Goal: Task Accomplishment & Management: Complete application form

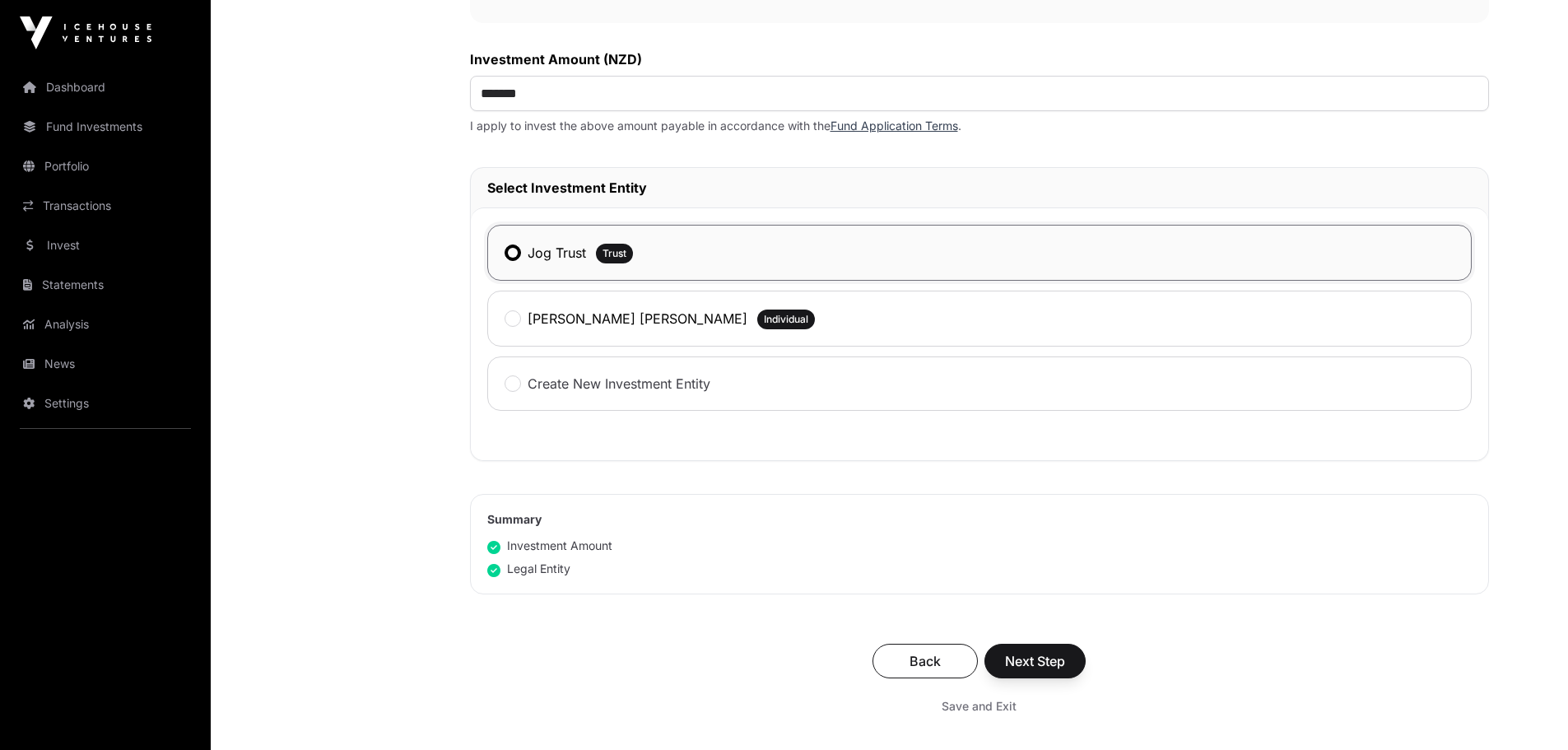
scroll to position [659, 0]
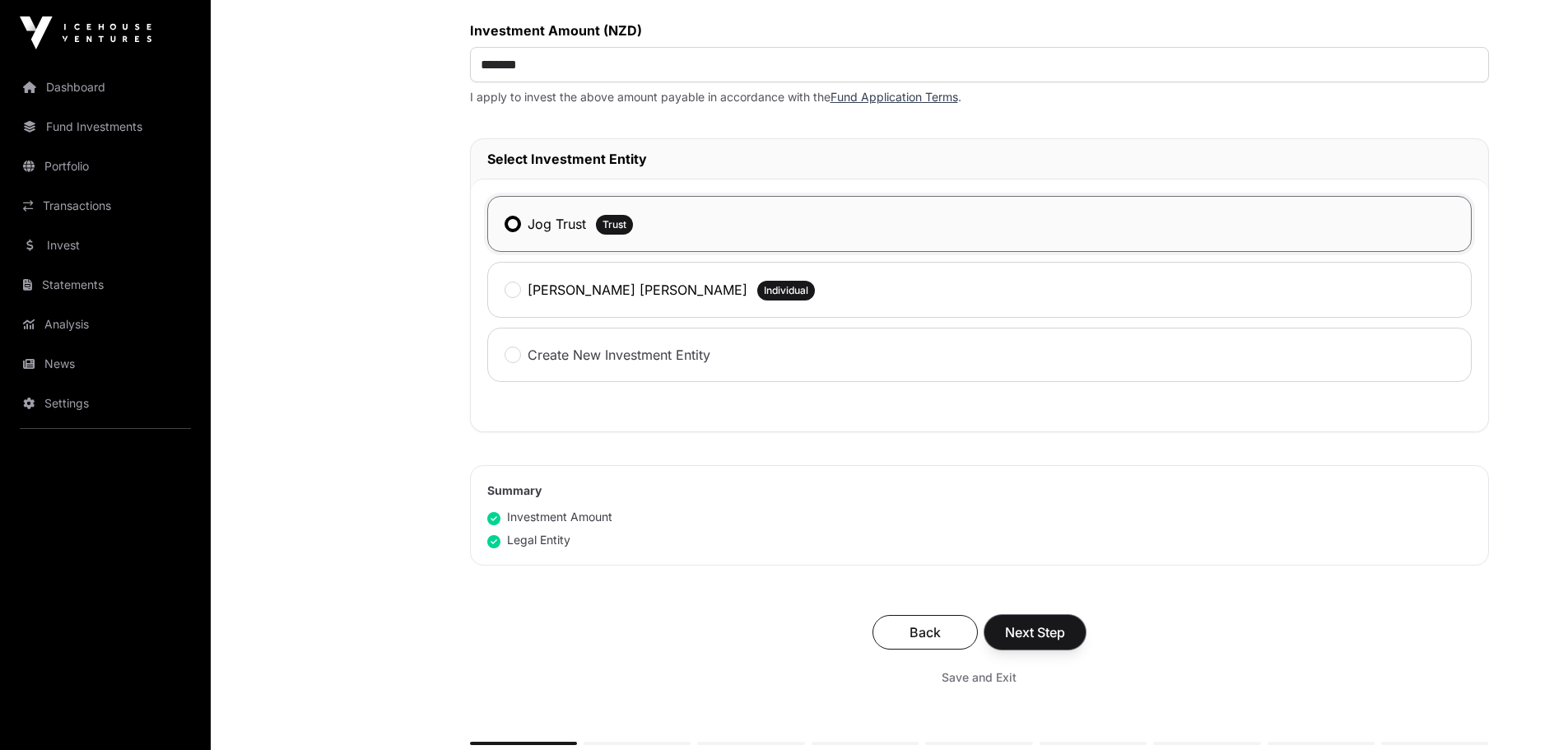
click at [1017, 622] on button "Next Step" at bounding box center [1035, 632] width 101 height 35
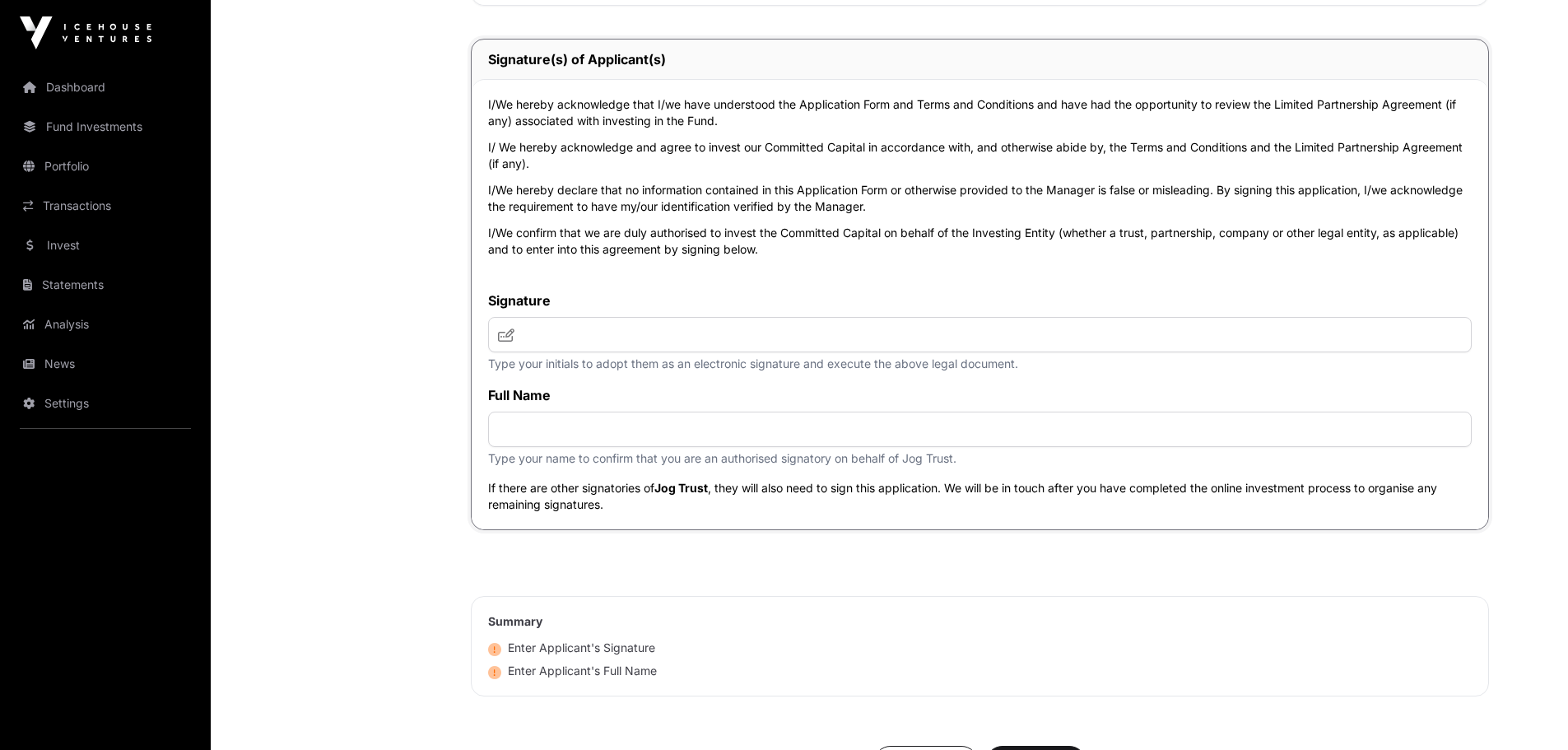
scroll to position [5516, 0]
click at [670, 336] on input "text" at bounding box center [980, 334] width 983 height 35
type input "**"
click at [640, 435] on input "text" at bounding box center [980, 428] width 983 height 35
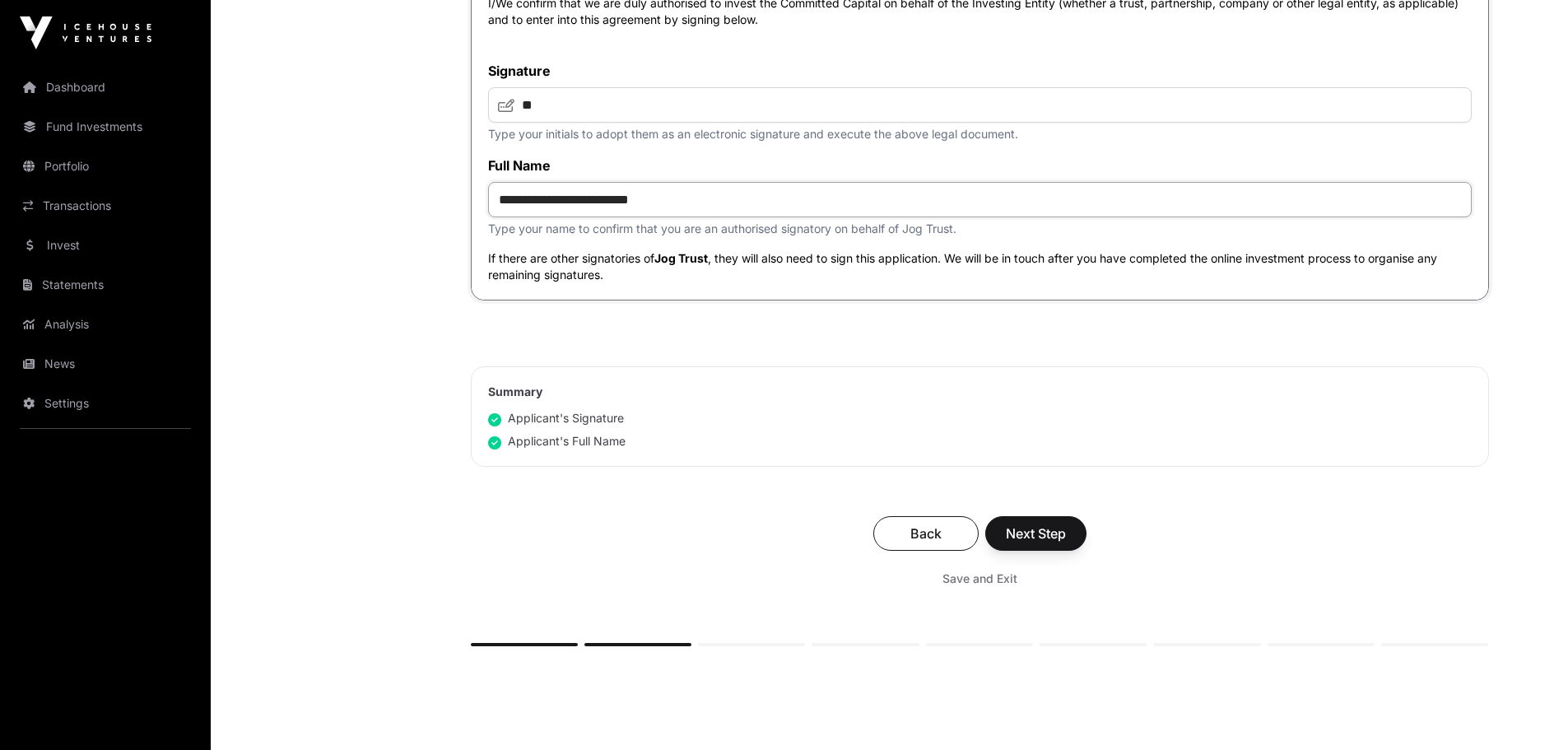
scroll to position [5850, 0]
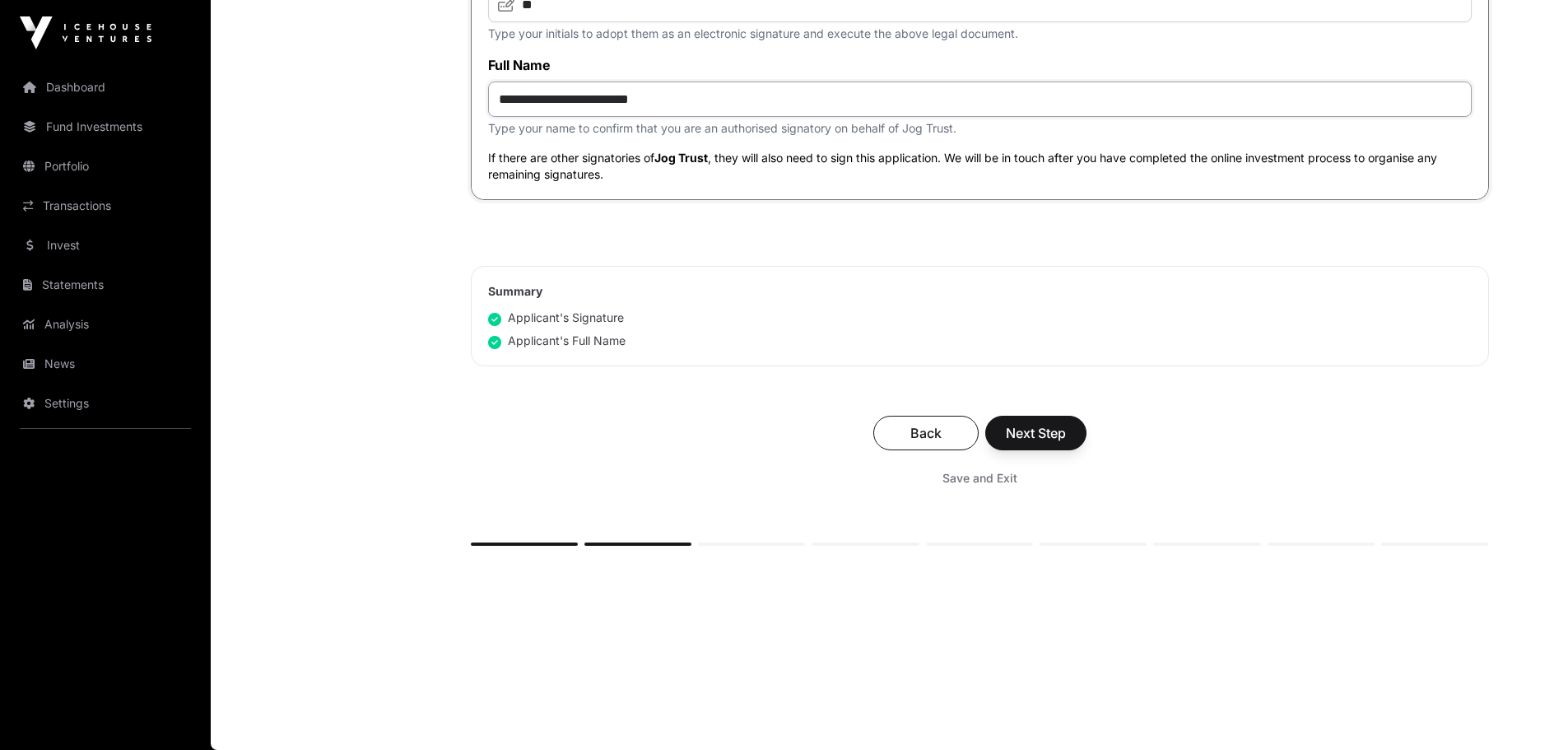
type input "**********"
click at [1028, 435] on span "Next Step" at bounding box center [1036, 433] width 60 height 19
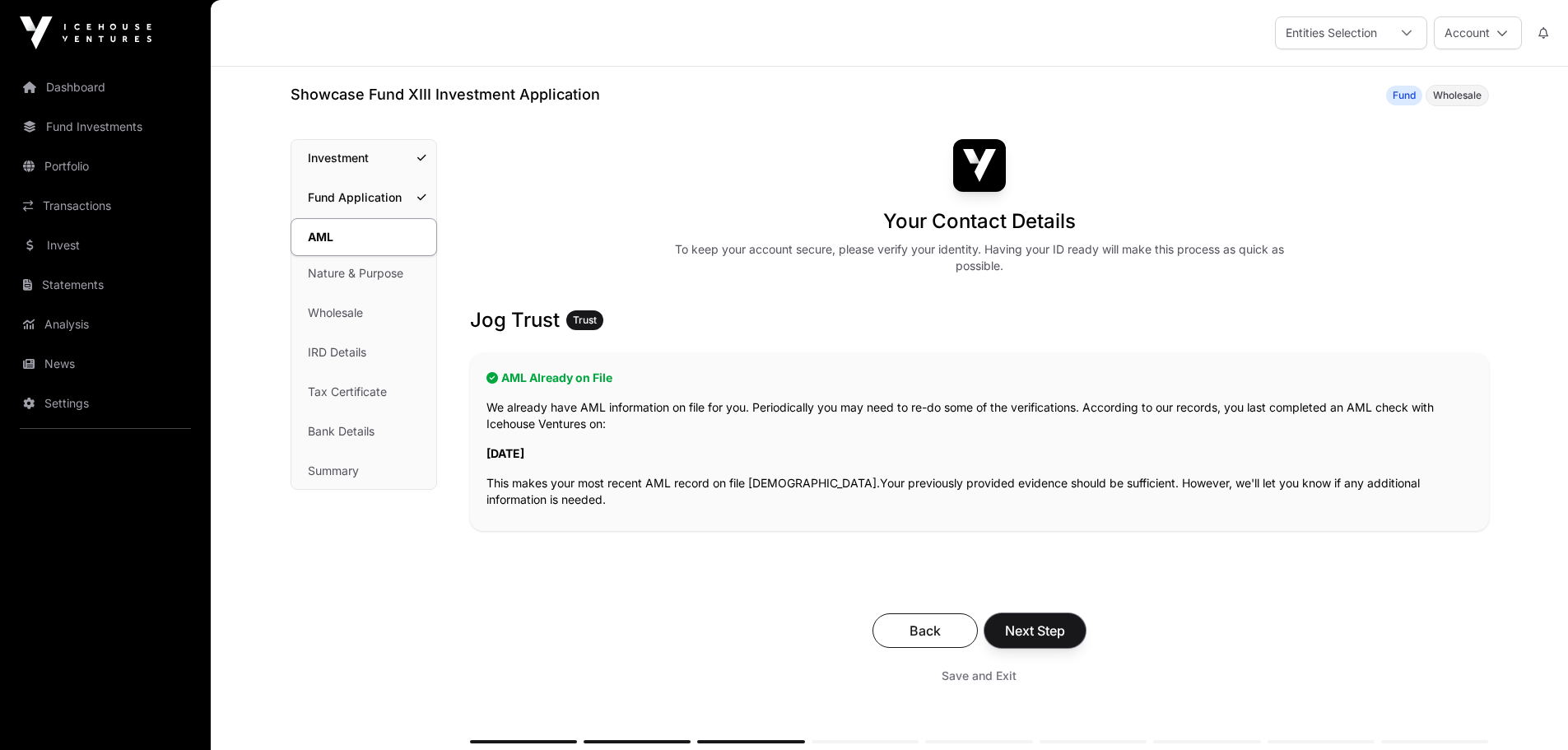
click at [1030, 620] on button "Next Step" at bounding box center [1035, 631] width 101 height 35
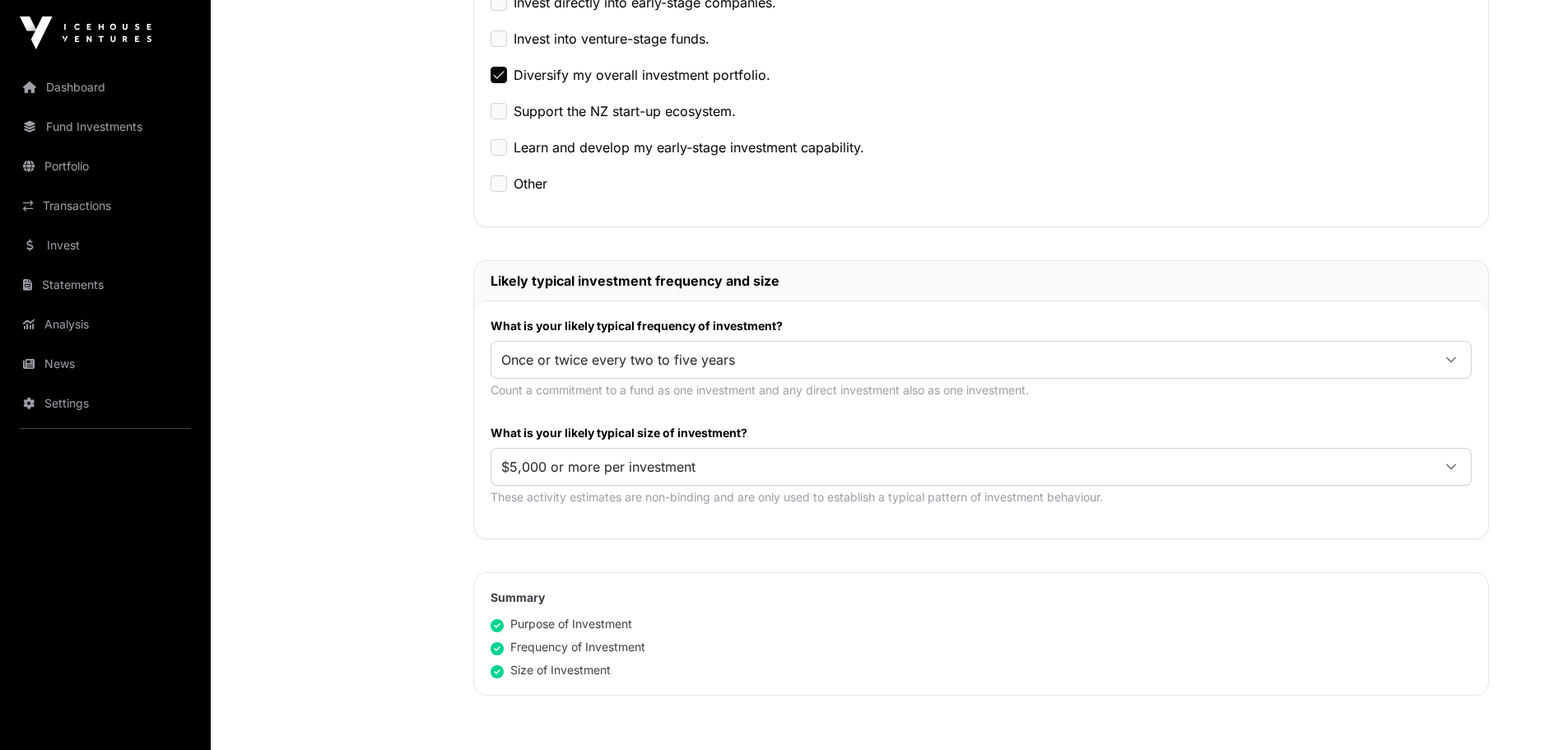
scroll to position [659, 0]
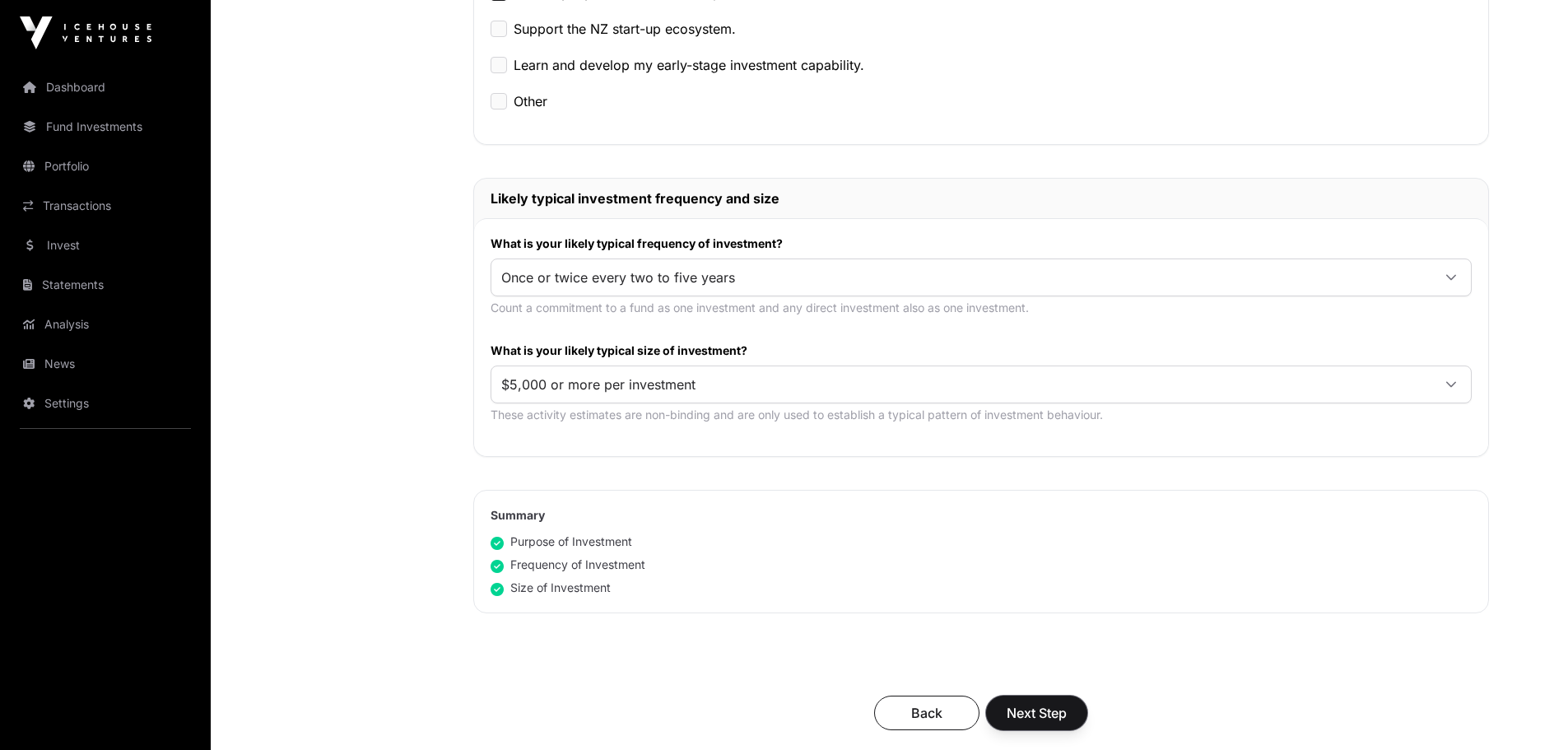
click at [1017, 700] on button "Next Step" at bounding box center [1037, 713] width 101 height 35
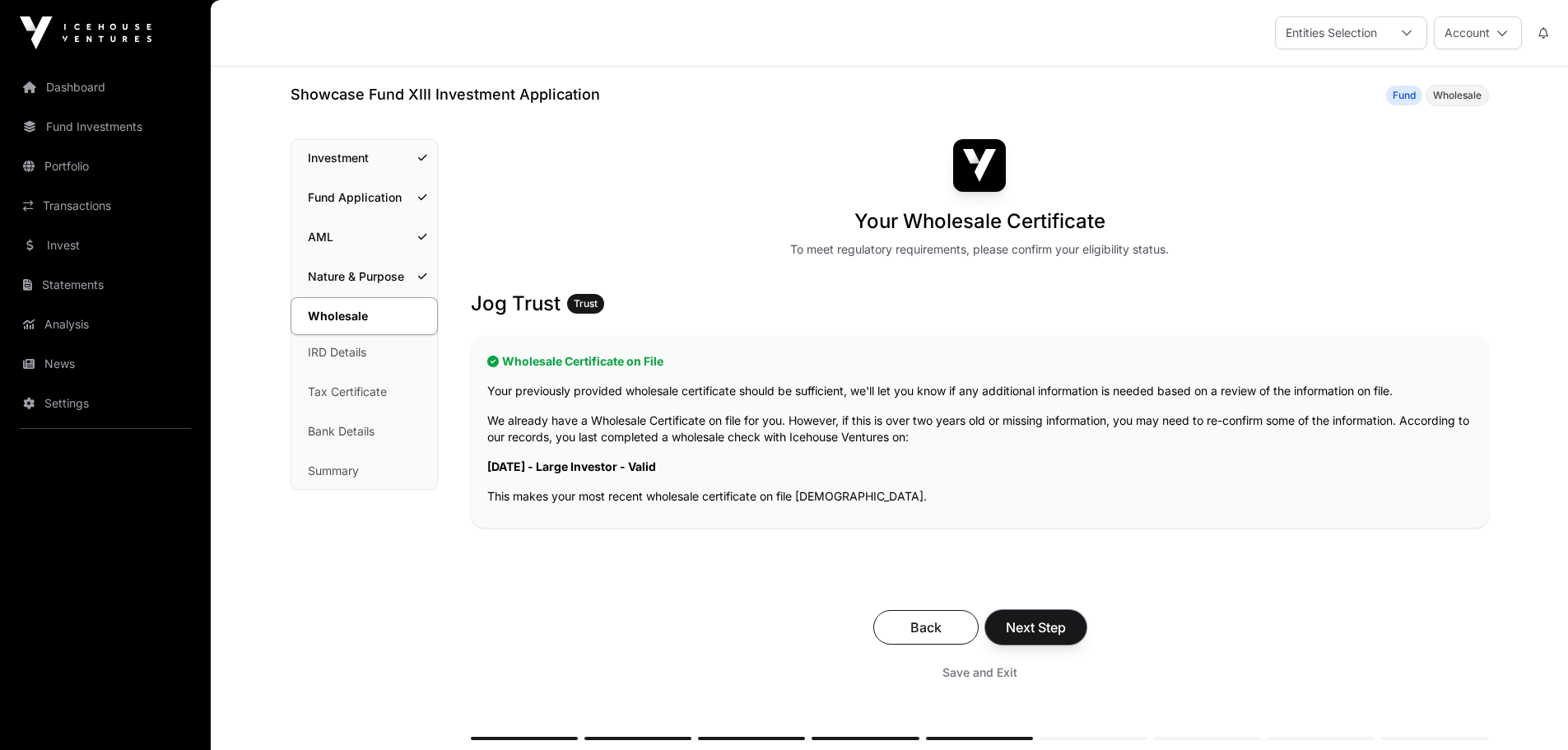
click at [1032, 630] on span "Next Step" at bounding box center [1036, 627] width 60 height 19
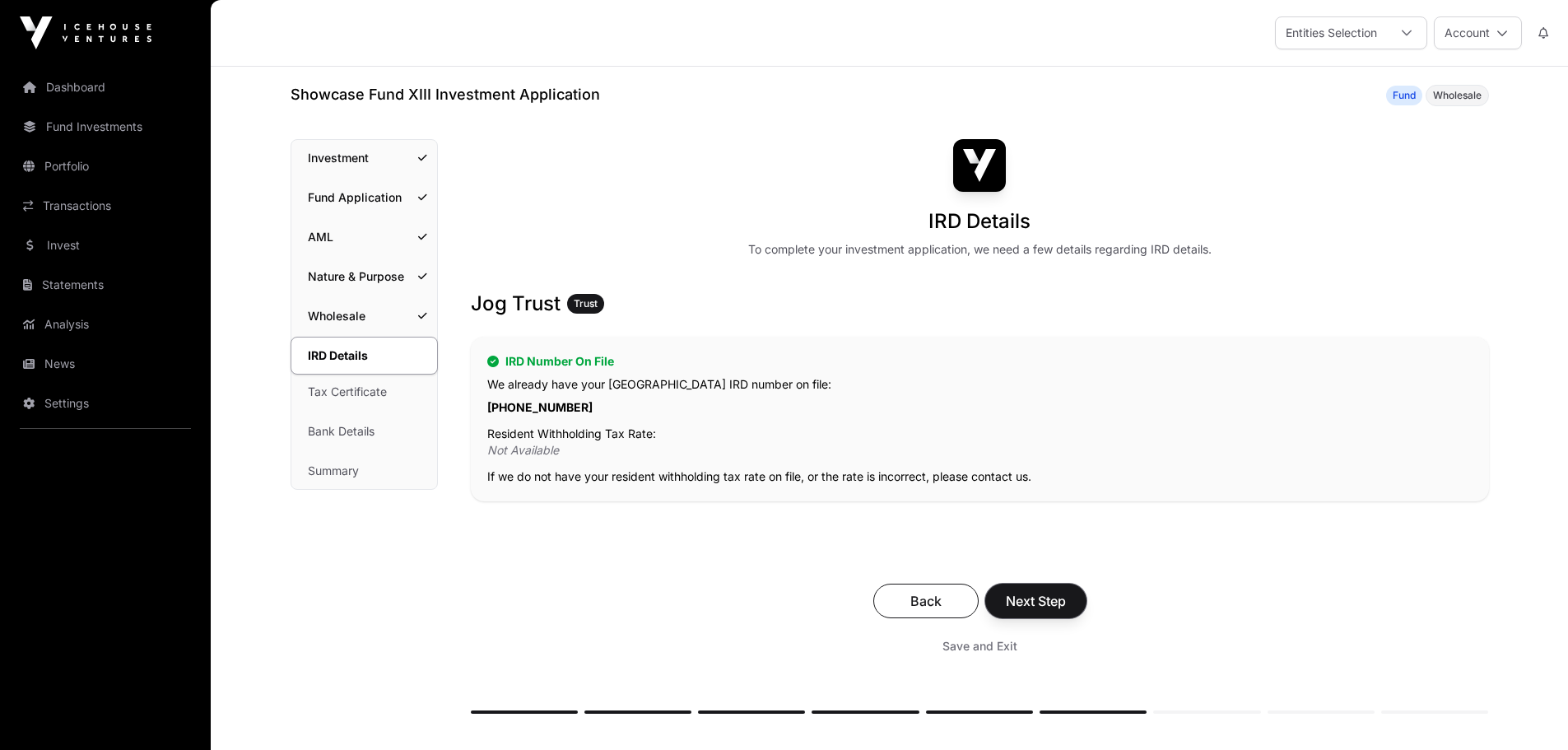
click at [1032, 601] on span "Next Step" at bounding box center [1036, 601] width 60 height 19
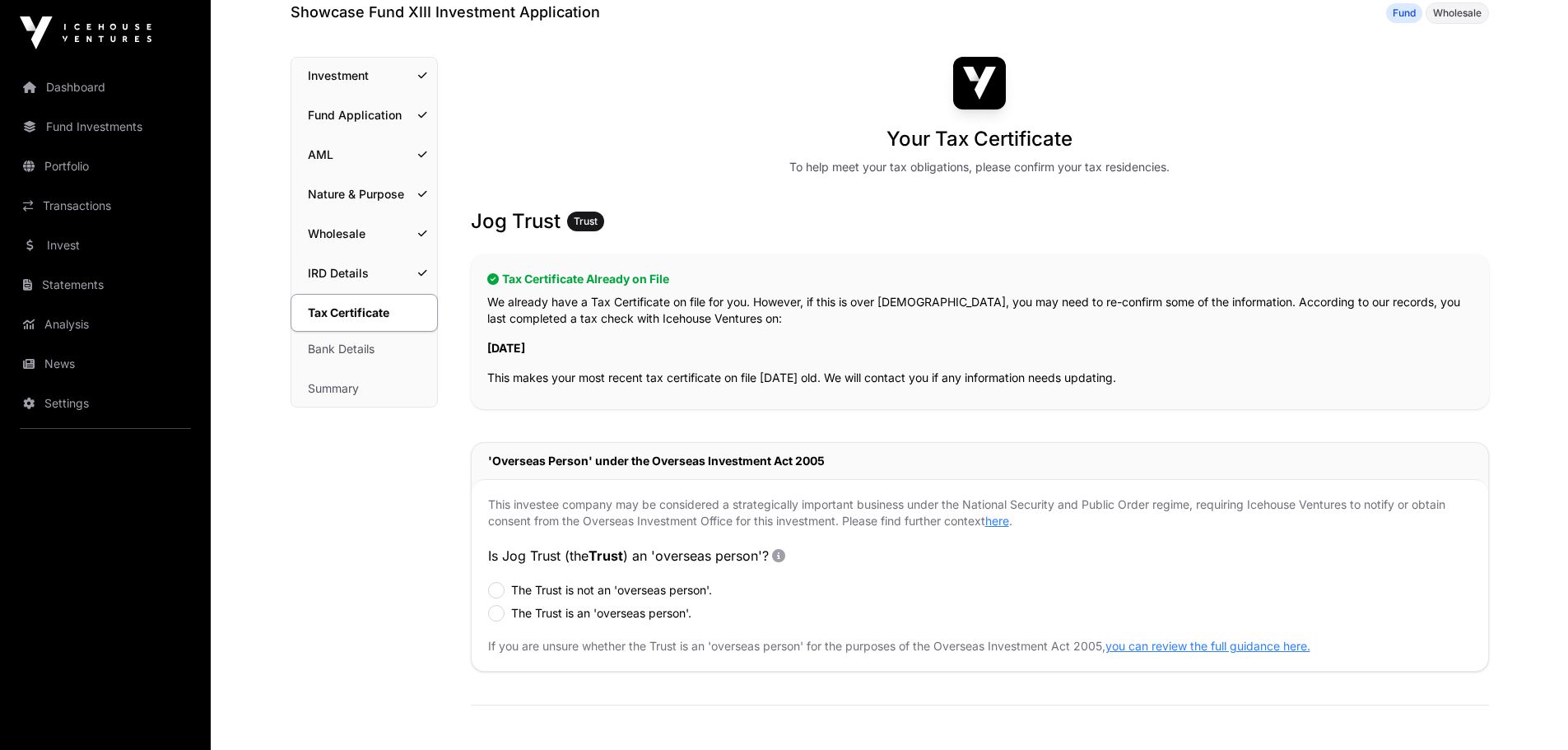
scroll to position [164, 0]
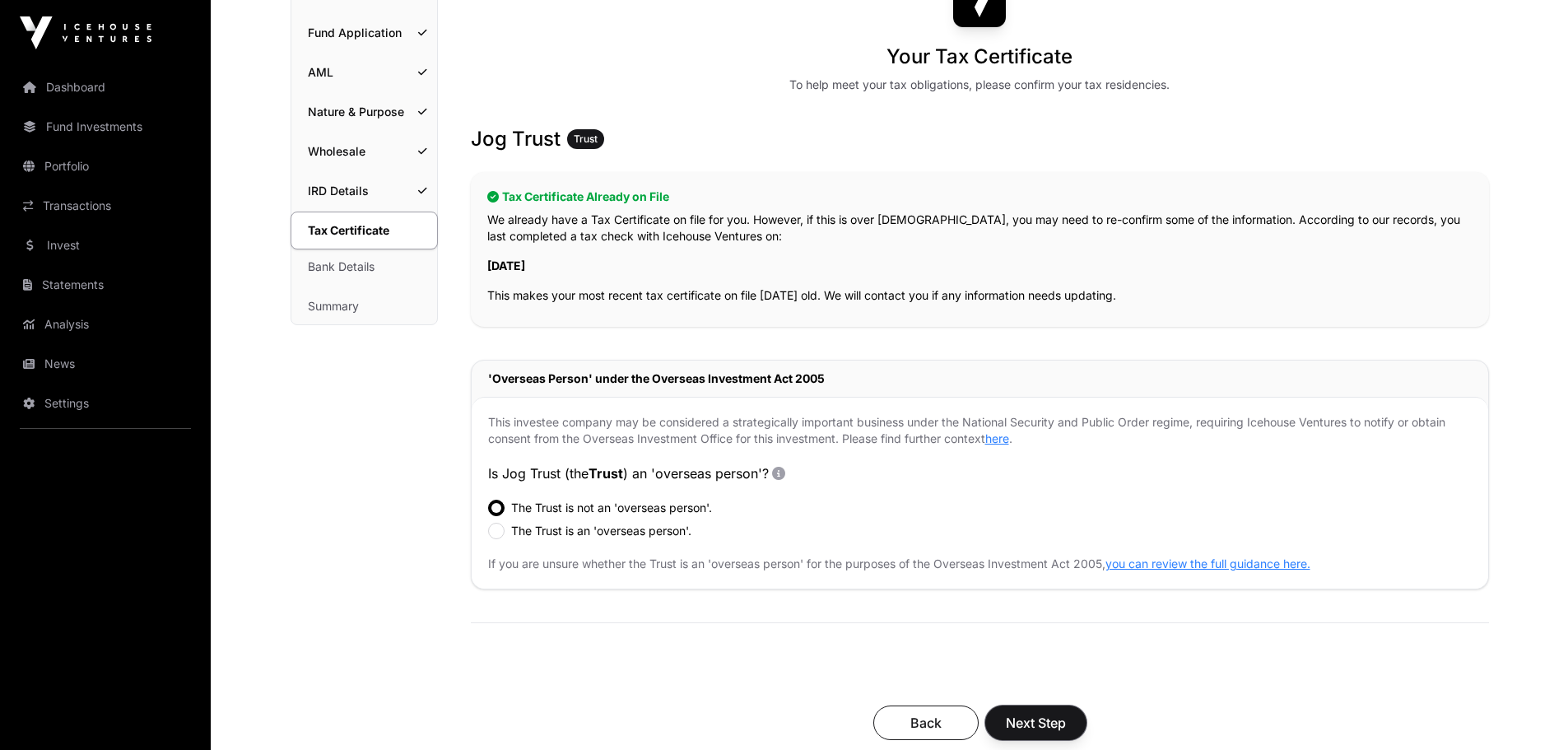
click at [1046, 716] on span "Next Step" at bounding box center [1036, 723] width 60 height 19
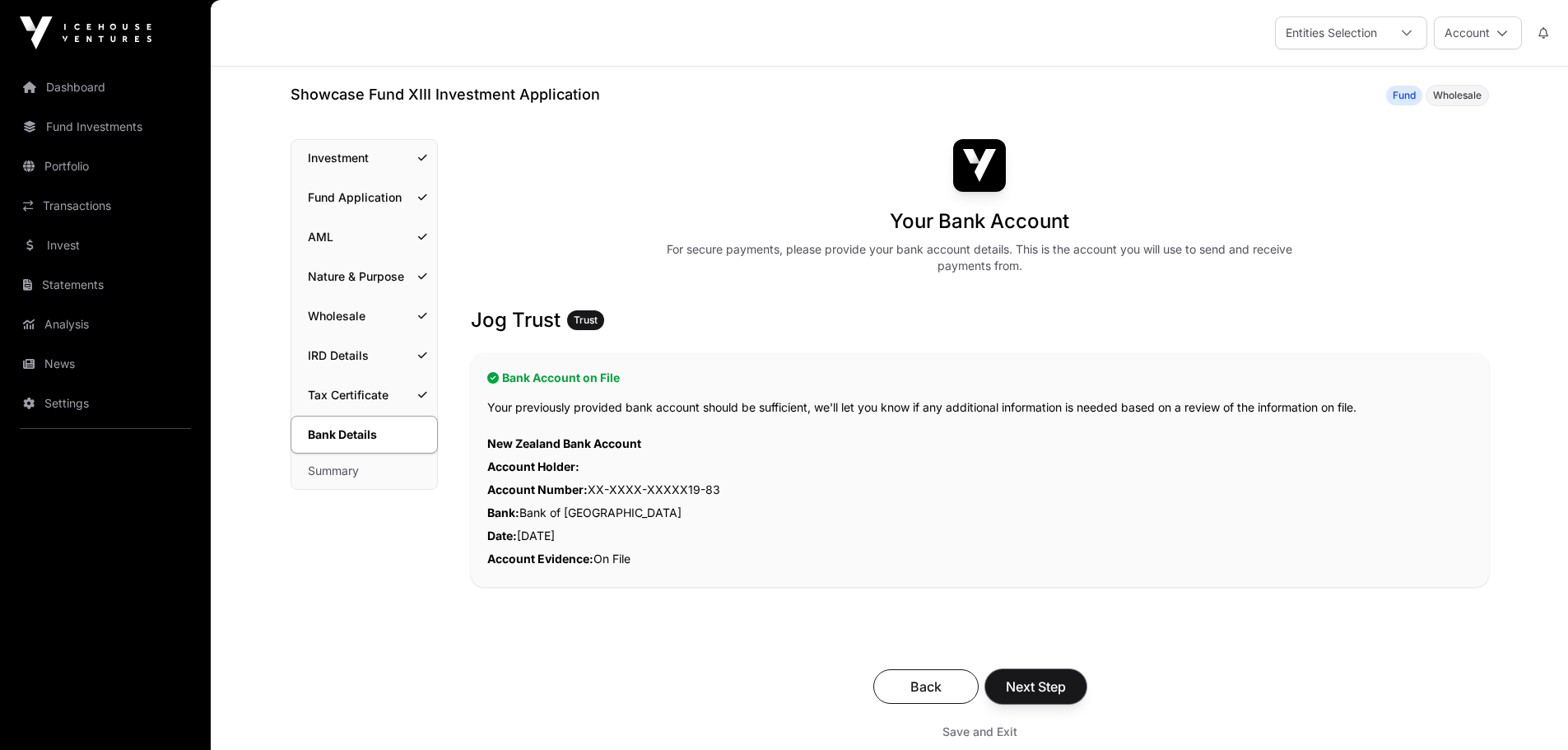
click at [1044, 688] on span "Next Step" at bounding box center [1036, 687] width 60 height 19
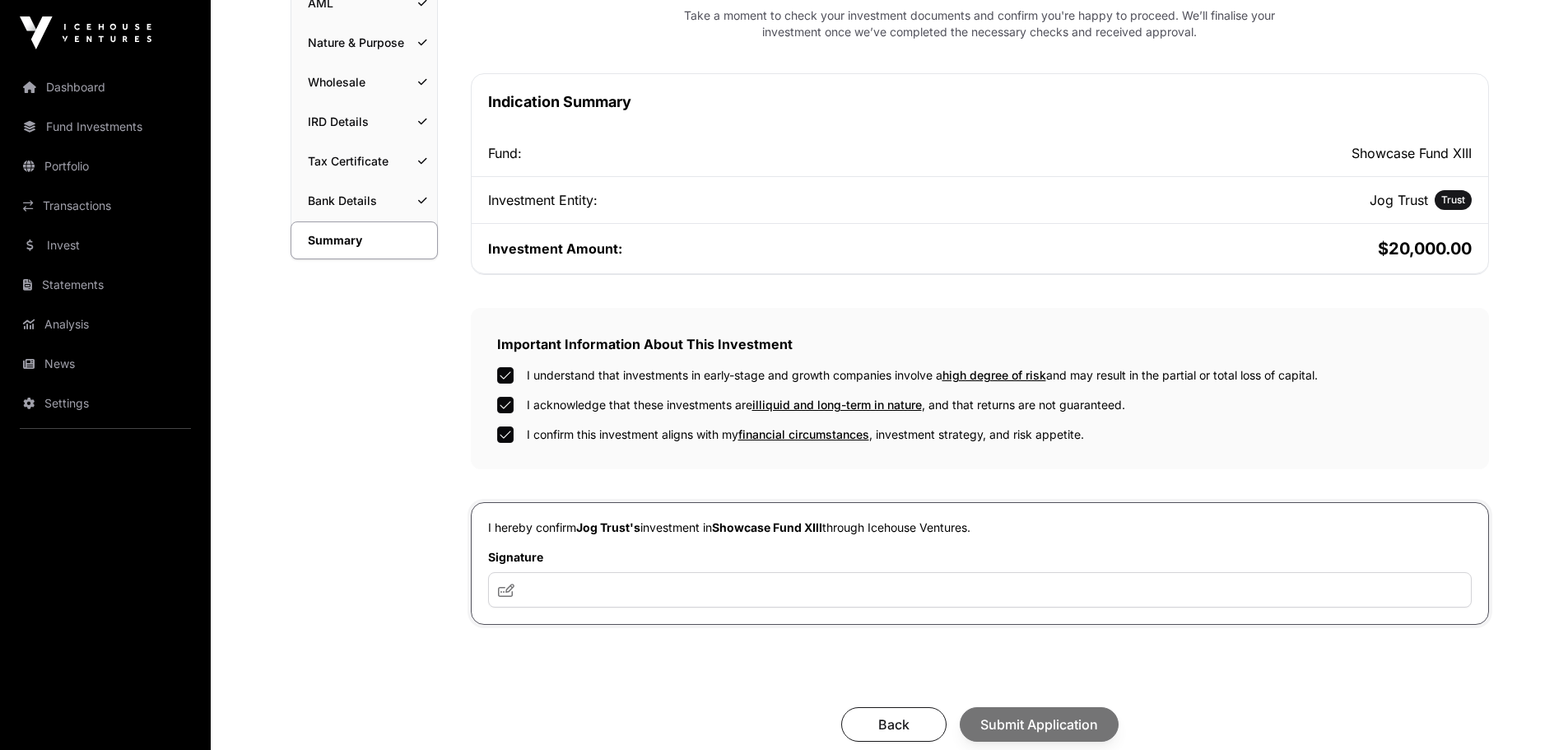
scroll to position [247, 0]
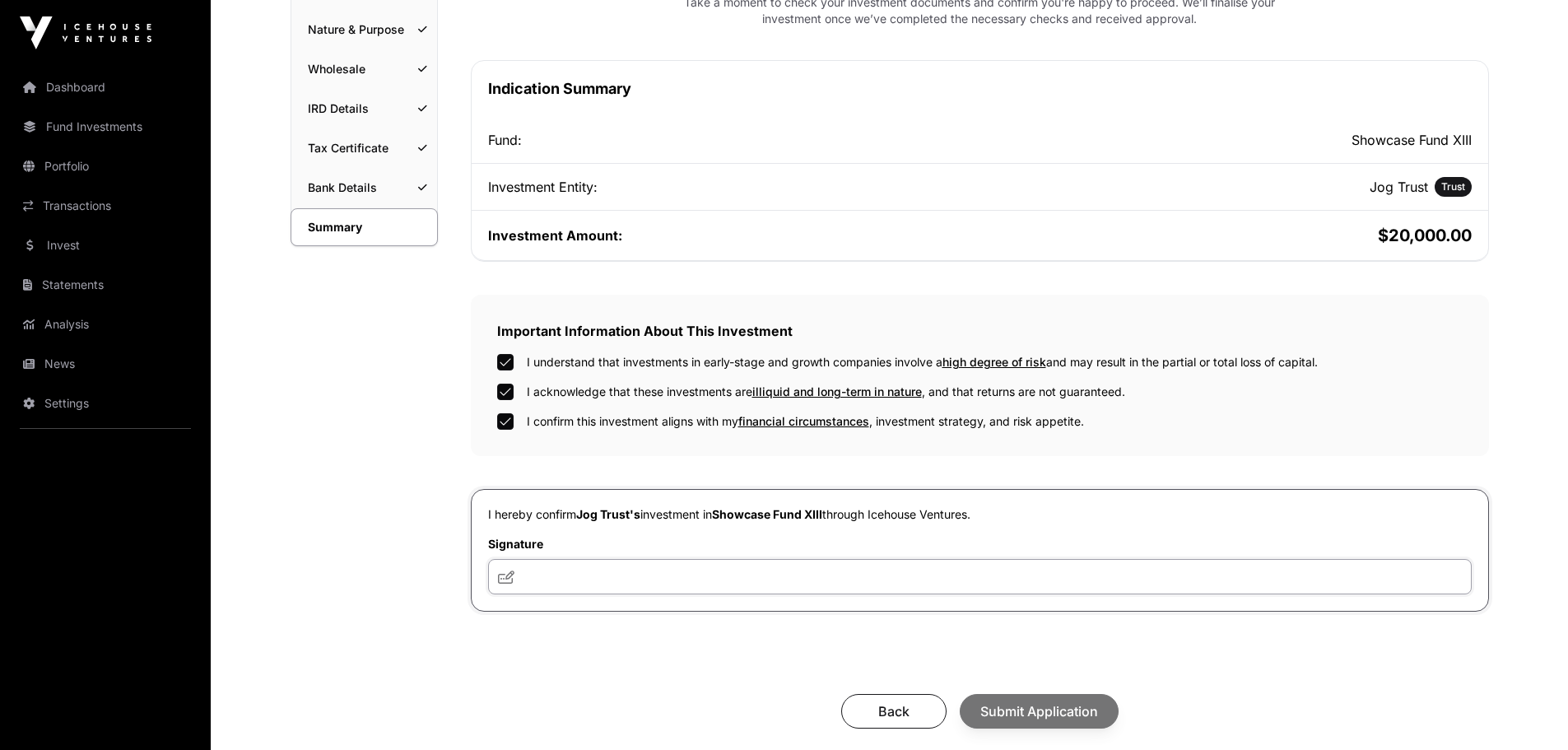
click at [668, 582] on input "text" at bounding box center [980, 577] width 983 height 35
type input "**********"
click at [1038, 712] on span "Submit Application" at bounding box center [1039, 711] width 118 height 19
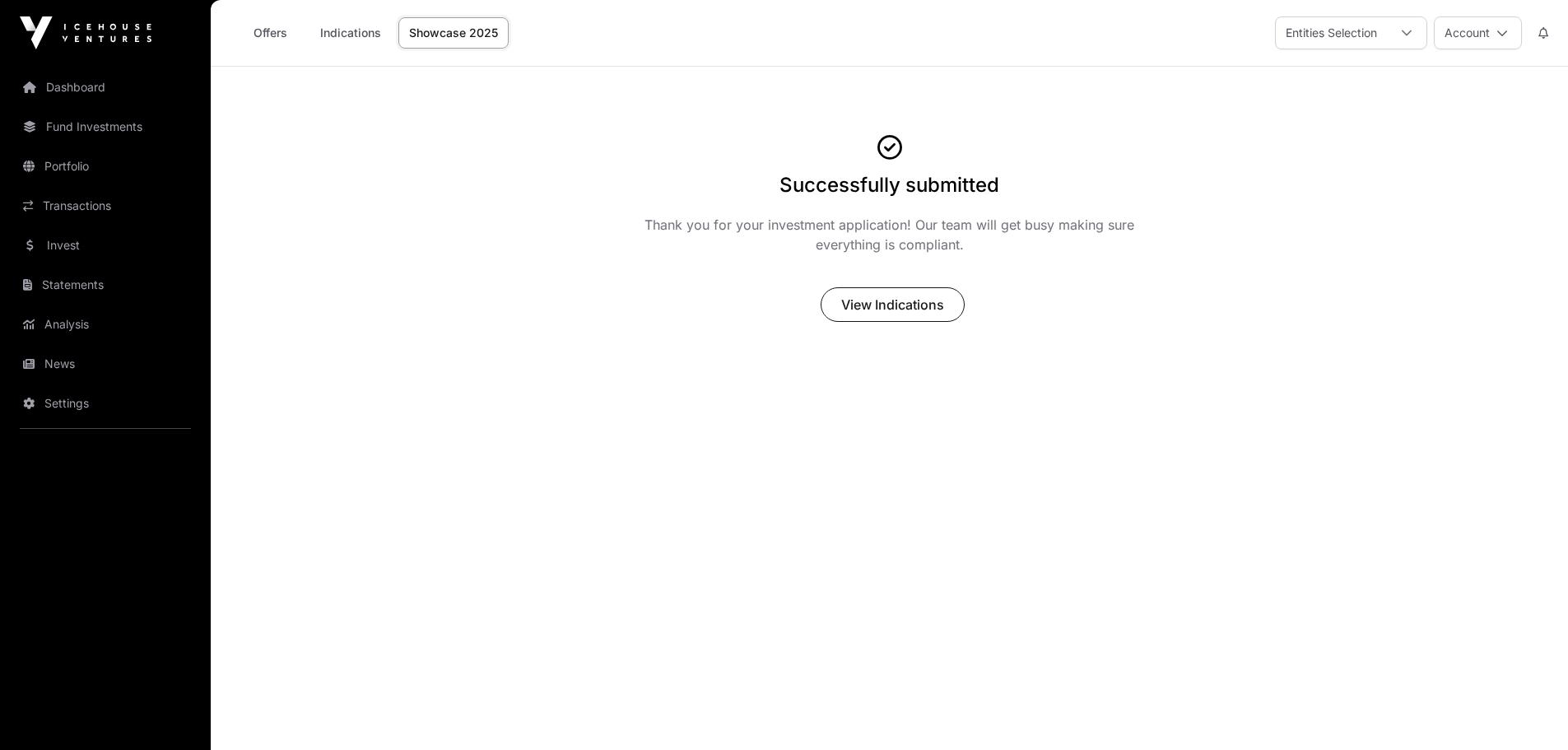
click at [1503, 30] on icon at bounding box center [1503, 33] width 12 height 12
click at [1375, 249] on span "Sign Out" at bounding box center [1375, 257] width 47 height 17
